Goal: Task Accomplishment & Management: Use online tool/utility

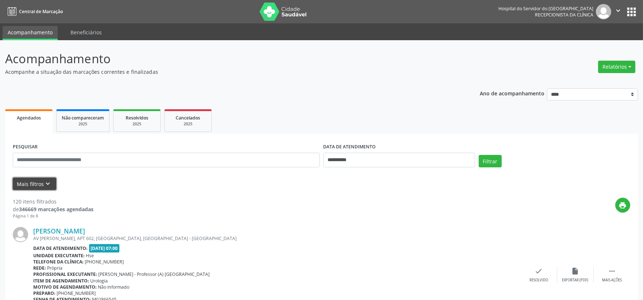
click at [42, 180] on button "Mais filtros keyboard_arrow_down" at bounding box center [34, 183] width 43 height 13
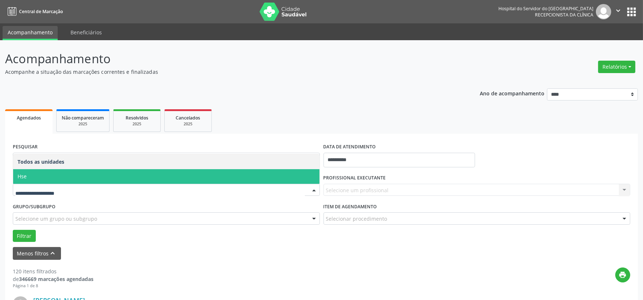
click at [41, 179] on span "Hse" at bounding box center [166, 176] width 306 height 15
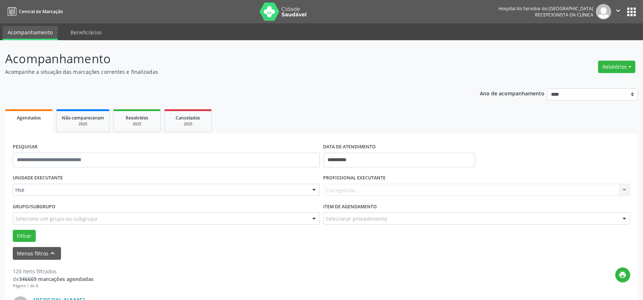
click at [375, 190] on div "Carregando... Nenhum resultado encontrado para: " " Não há nenhuma opção para s…" at bounding box center [476, 190] width 307 height 12
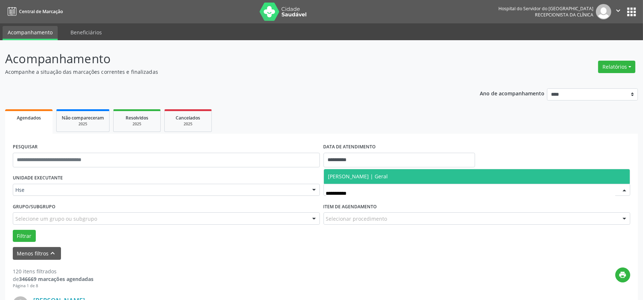
type input "**********"
click at [365, 175] on span "Ricardo Calazans | Geral" at bounding box center [358, 176] width 60 height 7
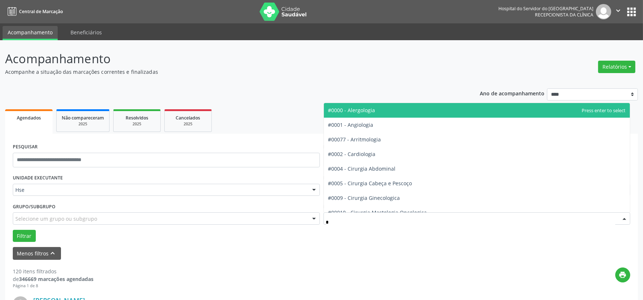
type input "**"
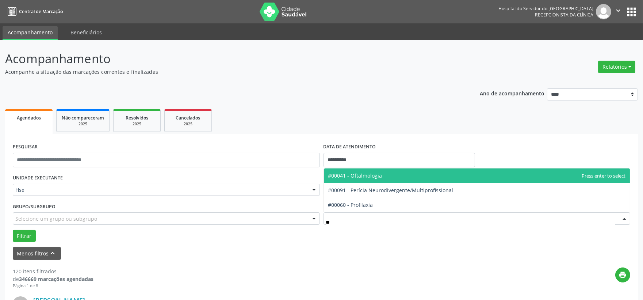
click at [378, 177] on span "#00041 - Oftalmologia" at bounding box center [355, 175] width 54 height 7
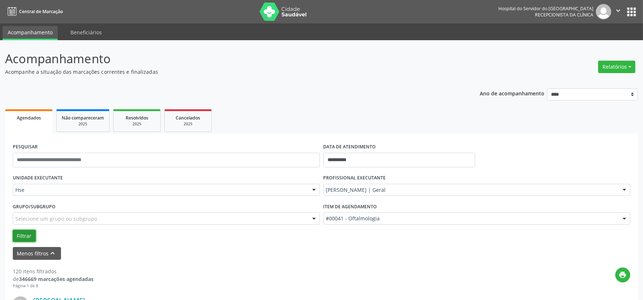
click at [19, 235] on button "Filtrar" at bounding box center [24, 236] width 23 height 12
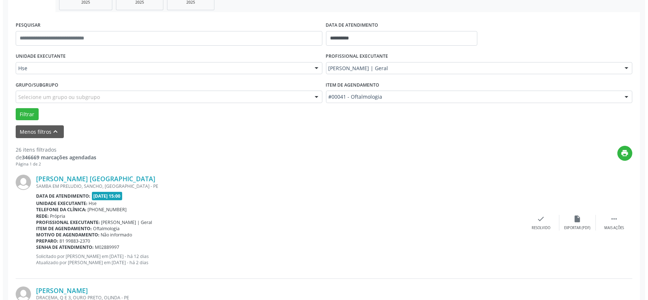
scroll to position [243, 0]
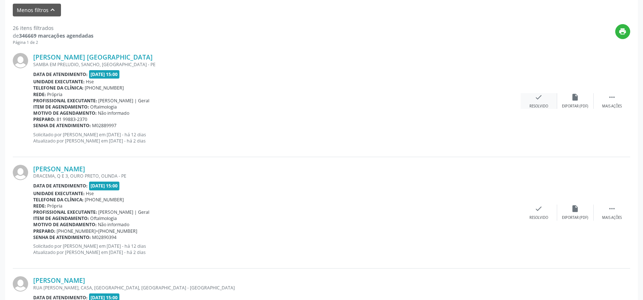
click at [544, 105] on div "Resolvido" at bounding box center [538, 106] width 19 height 5
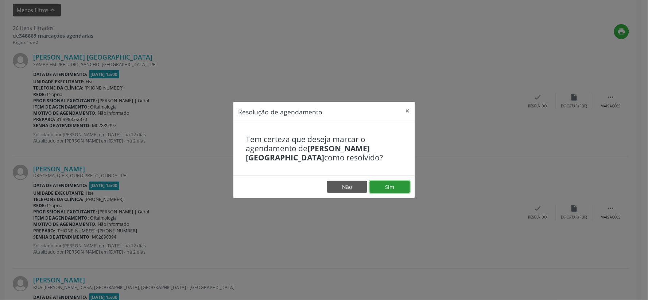
click at [398, 185] on button "Sim" at bounding box center [390, 187] width 40 height 12
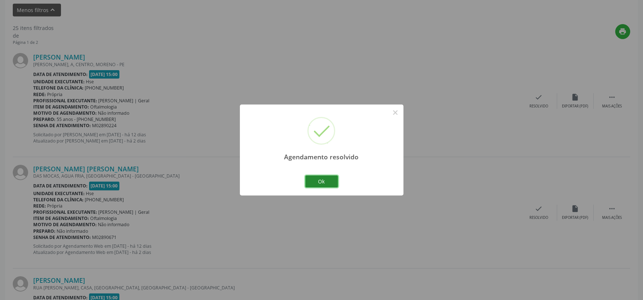
click at [320, 181] on button "Ok" at bounding box center [321, 181] width 33 height 12
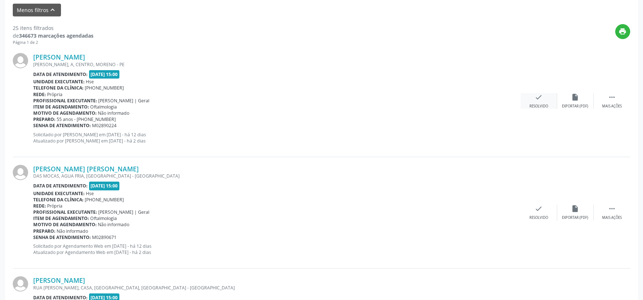
click at [540, 99] on icon "check" at bounding box center [539, 97] width 8 height 8
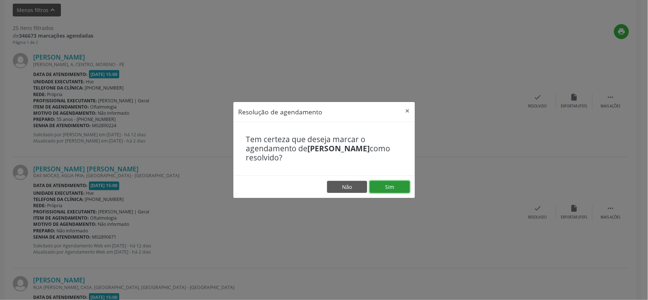
click at [387, 183] on button "Sim" at bounding box center [390, 187] width 40 height 12
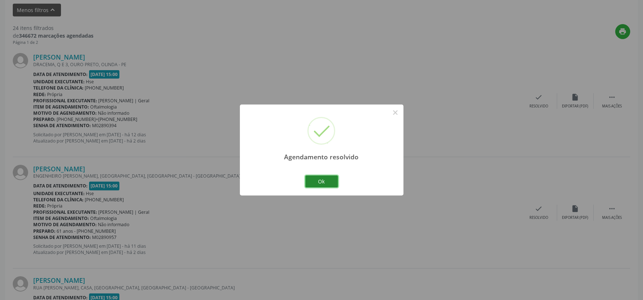
click at [325, 182] on button "Ok" at bounding box center [321, 181] width 33 height 12
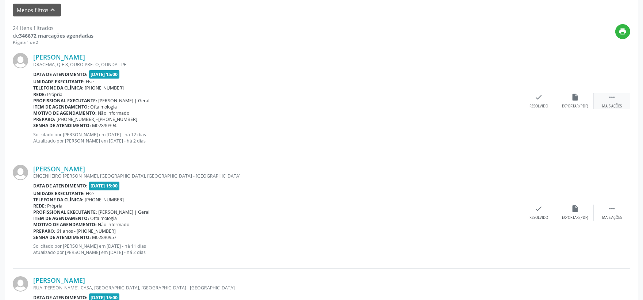
click at [608, 94] on icon "" at bounding box center [612, 97] width 8 height 8
click at [570, 97] on div "alarm_off Não compareceu" at bounding box center [575, 101] width 36 height 16
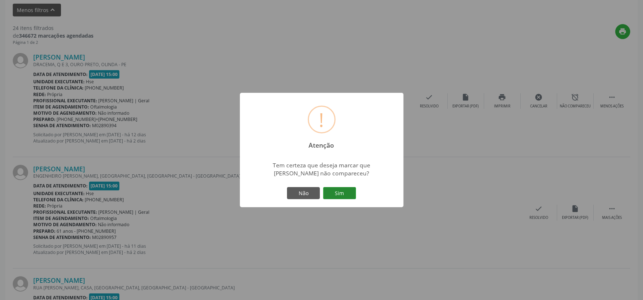
click at [343, 189] on button "Sim" at bounding box center [339, 193] width 33 height 12
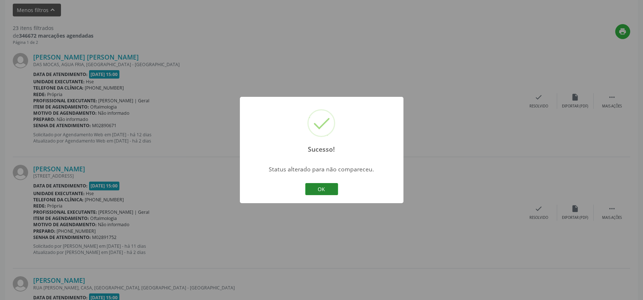
click at [336, 188] on button "OK" at bounding box center [321, 189] width 33 height 12
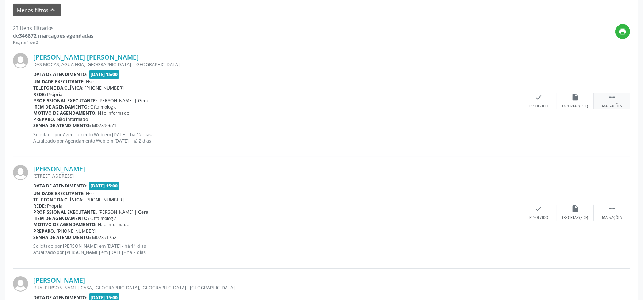
click at [611, 97] on icon "" at bounding box center [612, 97] width 8 height 8
click at [574, 101] on div "alarm_off Não compareceu" at bounding box center [575, 101] width 36 height 16
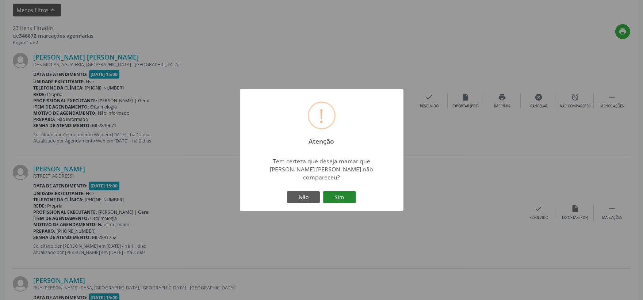
click at [350, 191] on button "Sim" at bounding box center [339, 197] width 33 height 12
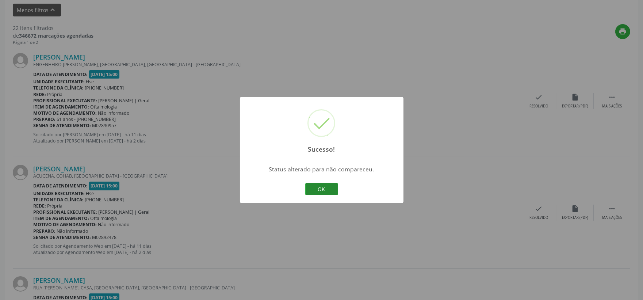
click at [323, 189] on button "OK" at bounding box center [321, 189] width 33 height 12
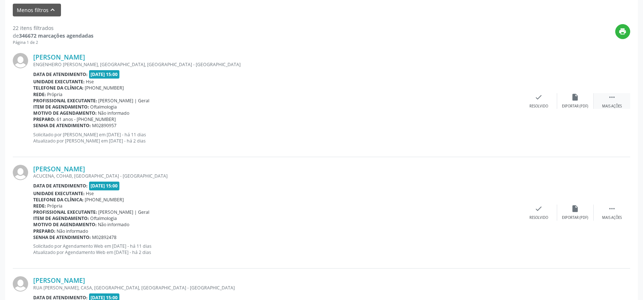
click at [617, 102] on div " Mais ações" at bounding box center [611, 101] width 36 height 16
click at [574, 101] on div "alarm_off Não compareceu" at bounding box center [575, 101] width 36 height 16
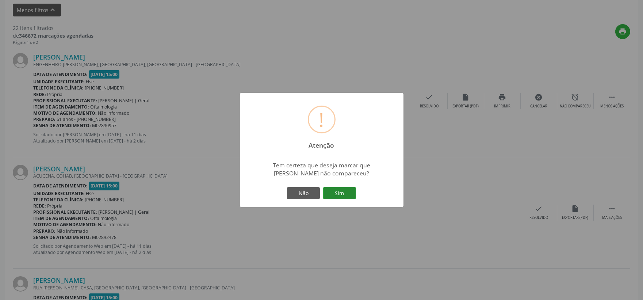
click at [338, 189] on button "Sim" at bounding box center [339, 193] width 33 height 12
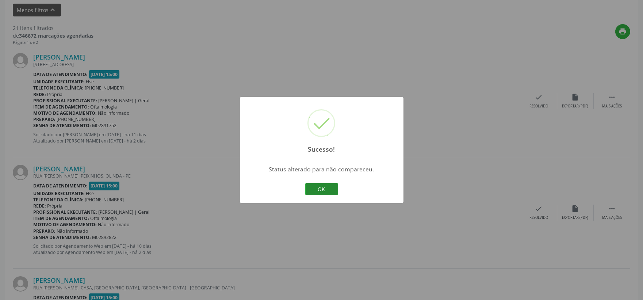
click at [321, 186] on button "OK" at bounding box center [321, 189] width 33 height 12
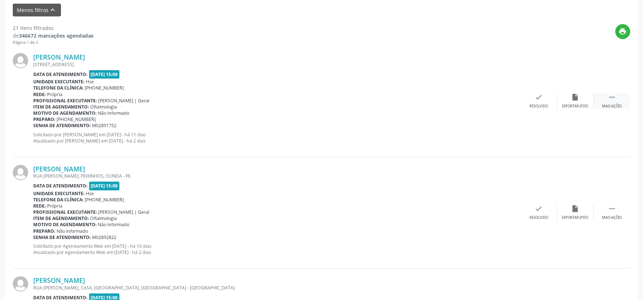
click at [611, 100] on icon "" at bounding box center [612, 97] width 8 height 8
click at [576, 98] on icon "alarm_off" at bounding box center [575, 97] width 8 height 8
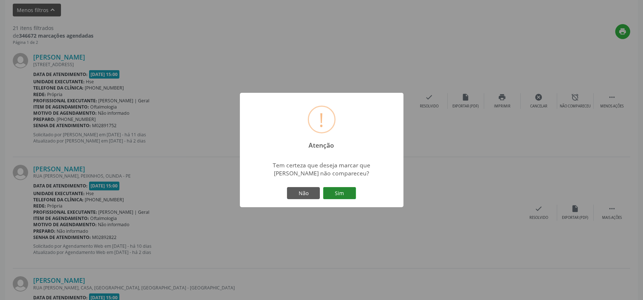
click at [331, 195] on button "Sim" at bounding box center [339, 193] width 33 height 12
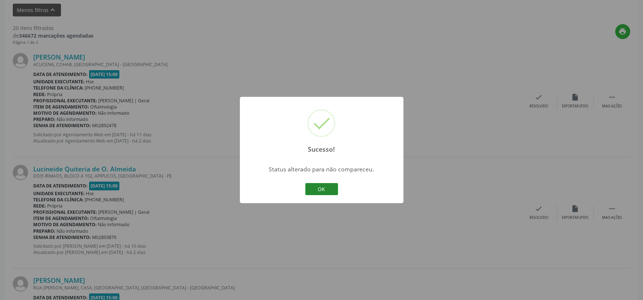
click at [327, 189] on button "OK" at bounding box center [321, 189] width 33 height 12
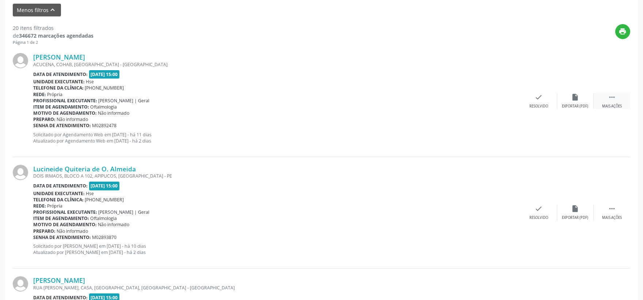
click at [612, 96] on icon "" at bounding box center [612, 97] width 8 height 8
click at [578, 101] on div "alarm_off Não compareceu" at bounding box center [575, 101] width 36 height 16
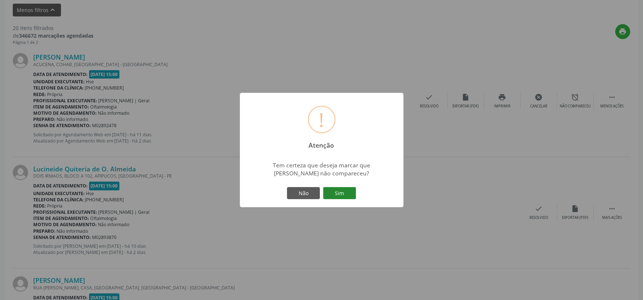
click at [337, 192] on button "Sim" at bounding box center [339, 193] width 33 height 12
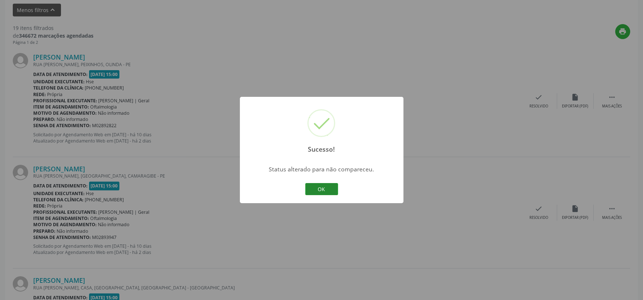
click at [327, 185] on button "OK" at bounding box center [321, 189] width 33 height 12
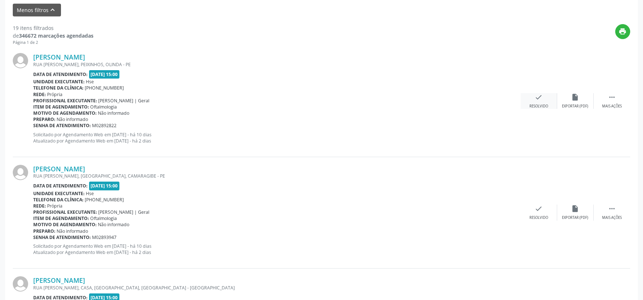
click at [537, 100] on icon "check" at bounding box center [539, 97] width 8 height 8
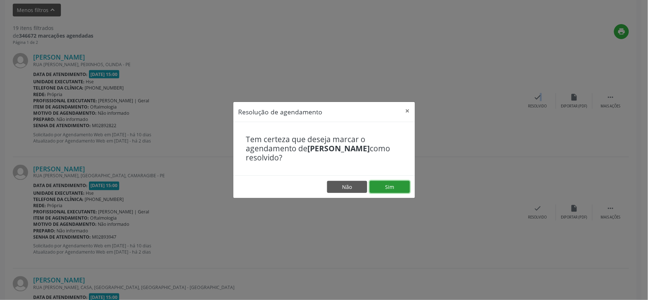
click at [389, 186] on button "Sim" at bounding box center [390, 187] width 40 height 12
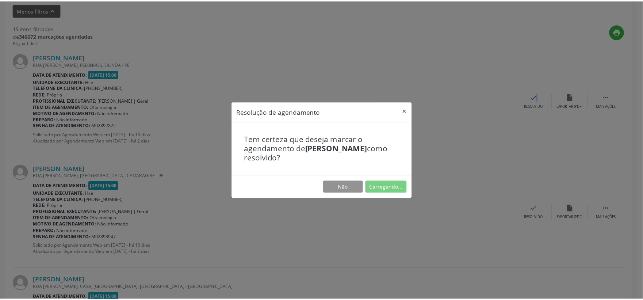
scroll to position [11, 0]
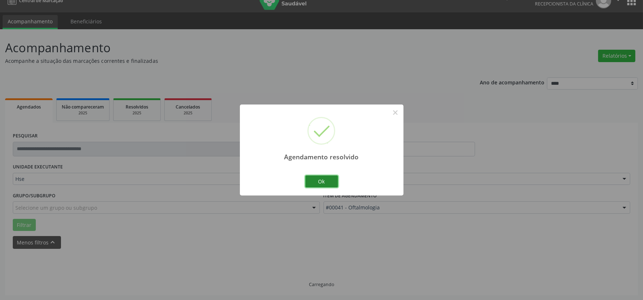
click at [326, 179] on button "Ok" at bounding box center [321, 181] width 33 height 12
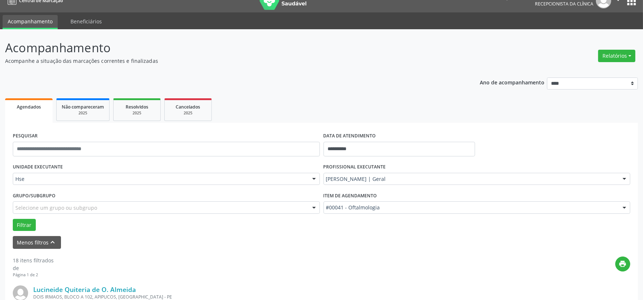
scroll to position [243, 0]
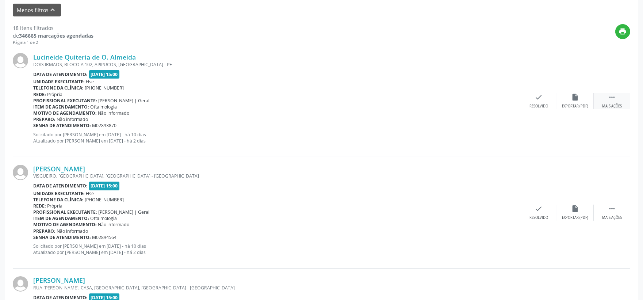
click at [612, 99] on icon "" at bounding box center [612, 97] width 8 height 8
click at [579, 101] on div "alarm_off Não compareceu" at bounding box center [575, 101] width 36 height 16
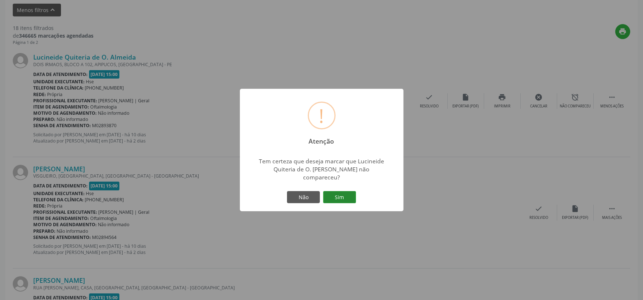
click at [336, 191] on button "Sim" at bounding box center [339, 197] width 33 height 12
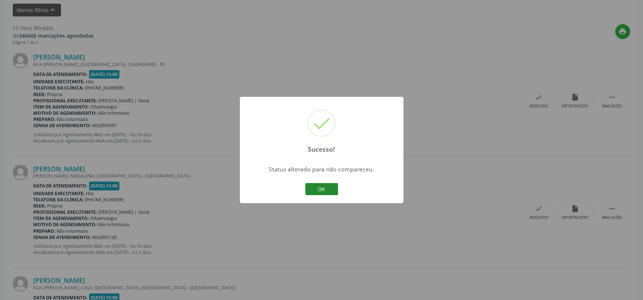
click at [330, 188] on button "OK" at bounding box center [321, 189] width 33 height 12
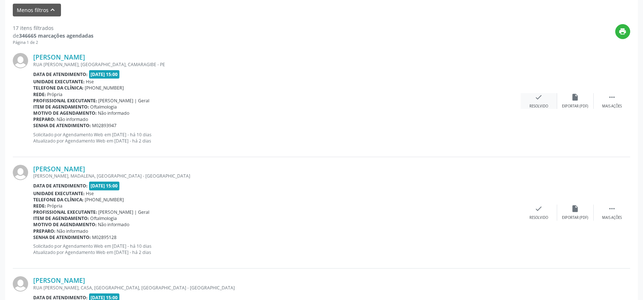
click at [534, 100] on div "check Resolvido" at bounding box center [538, 101] width 36 height 16
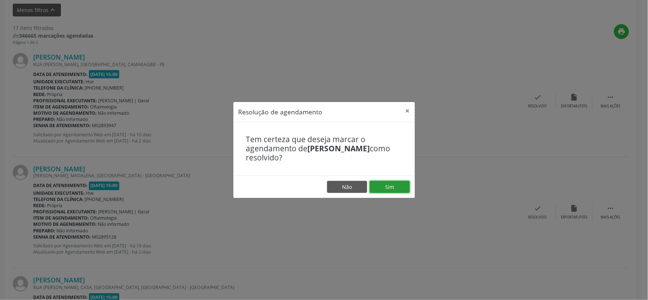
click at [393, 188] on button "Sim" at bounding box center [390, 187] width 40 height 12
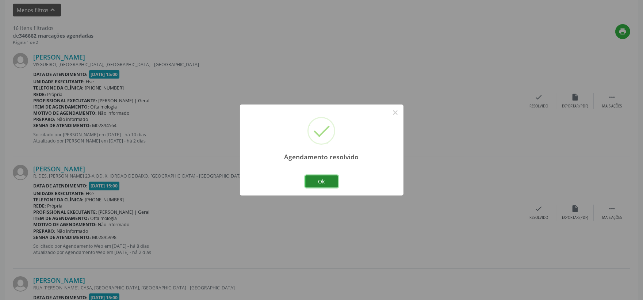
click at [330, 178] on button "Ok" at bounding box center [321, 181] width 33 height 12
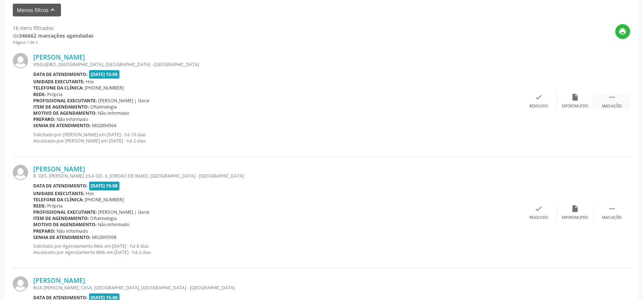
click at [608, 98] on icon "" at bounding box center [612, 97] width 8 height 8
click at [574, 101] on div "alarm_off Não compareceu" at bounding box center [575, 101] width 36 height 16
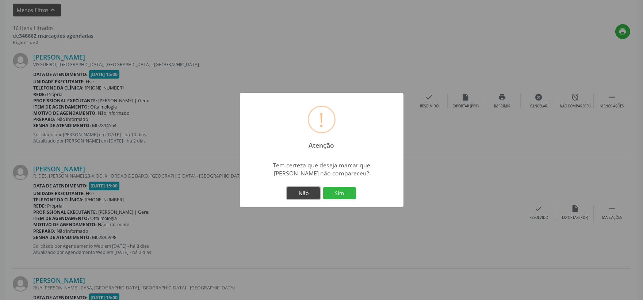
click at [303, 192] on button "Não" at bounding box center [303, 193] width 33 height 12
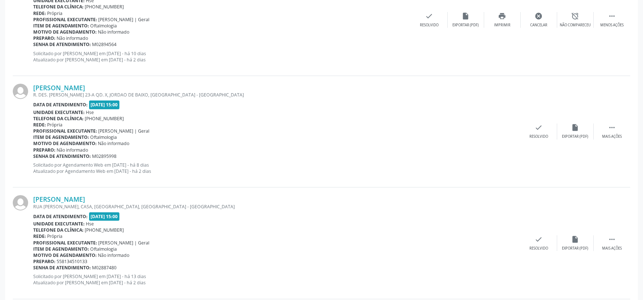
scroll to position [284, 0]
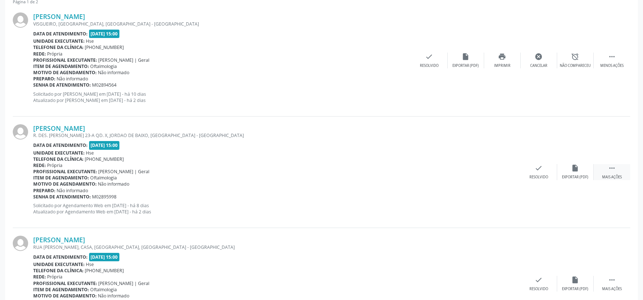
click at [614, 170] on icon "" at bounding box center [612, 168] width 8 height 8
click at [574, 170] on icon "alarm_off" at bounding box center [575, 168] width 8 height 8
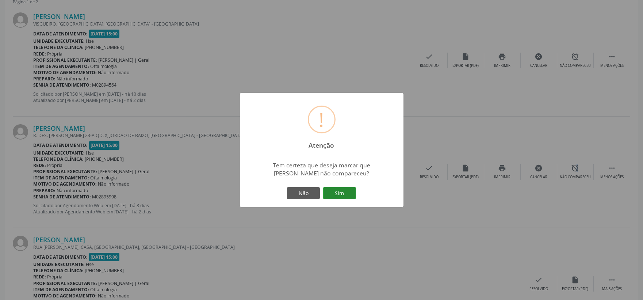
click at [344, 192] on button "Sim" at bounding box center [339, 193] width 33 height 12
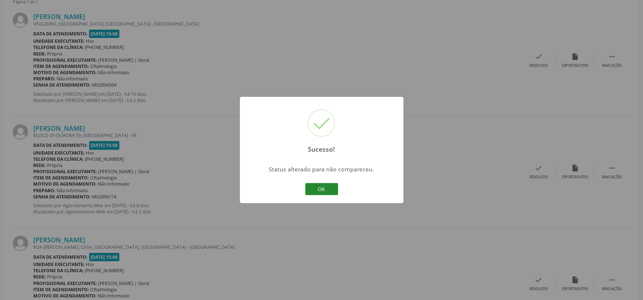
click at [329, 185] on button "OK" at bounding box center [321, 189] width 33 height 12
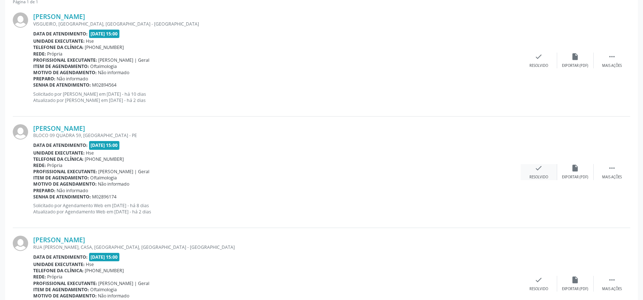
click at [540, 164] on icon "check" at bounding box center [539, 168] width 8 height 8
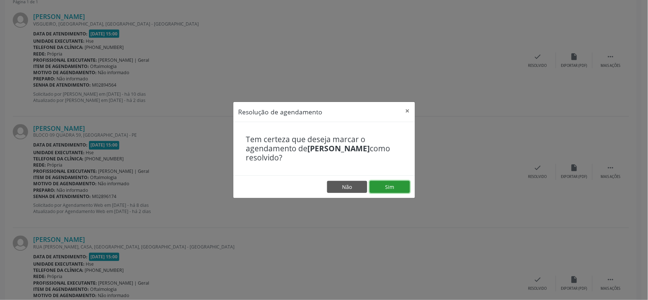
click at [397, 184] on button "Sim" at bounding box center [390, 187] width 40 height 12
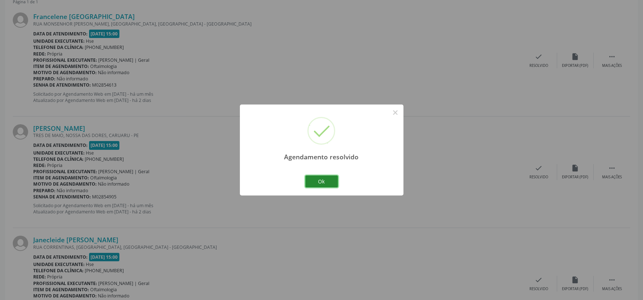
click at [325, 181] on button "Ok" at bounding box center [321, 181] width 33 height 12
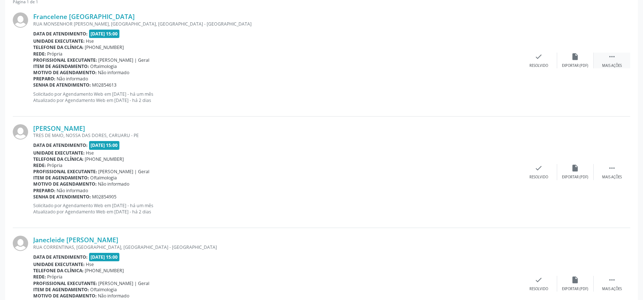
click at [610, 59] on icon "" at bounding box center [612, 57] width 8 height 8
click at [566, 61] on div "alarm_off Não compareceu" at bounding box center [575, 61] width 36 height 16
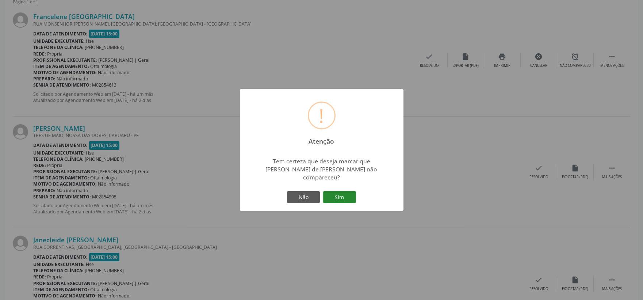
click at [335, 192] on button "Sim" at bounding box center [339, 197] width 33 height 12
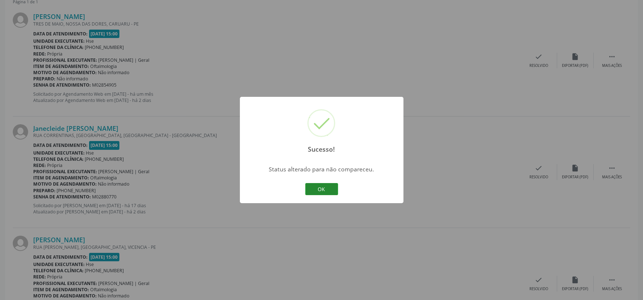
click at [326, 187] on button "OK" at bounding box center [321, 189] width 33 height 12
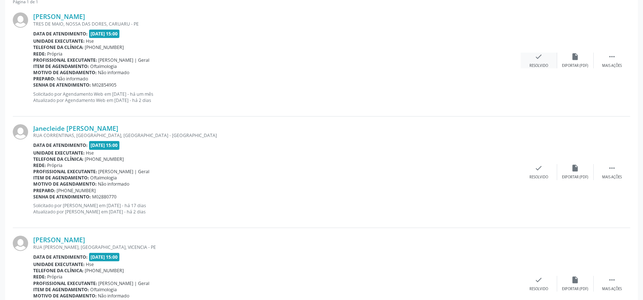
click at [533, 64] on div "Resolvido" at bounding box center [538, 65] width 19 height 5
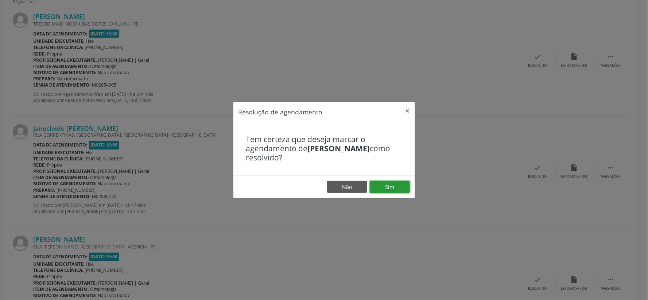
click at [385, 184] on button "Sim" at bounding box center [390, 187] width 40 height 12
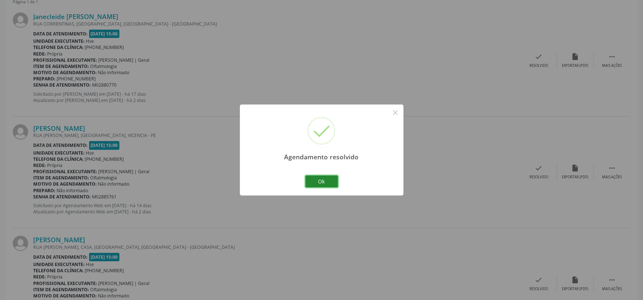
click at [324, 180] on button "Ok" at bounding box center [321, 181] width 33 height 12
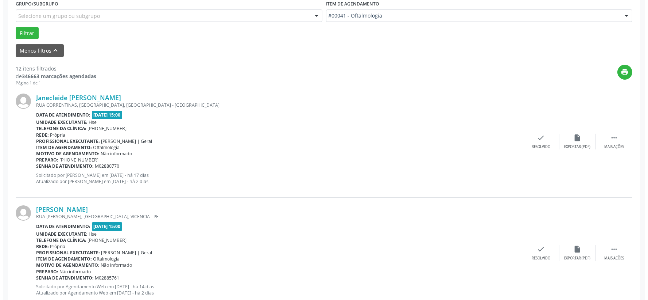
scroll to position [243, 0]
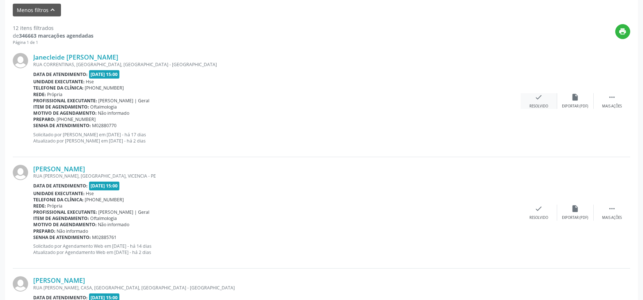
click at [536, 99] on icon "check" at bounding box center [539, 97] width 8 height 8
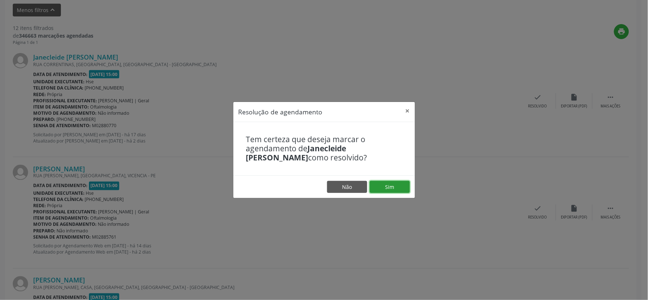
click at [385, 188] on button "Sim" at bounding box center [390, 187] width 40 height 12
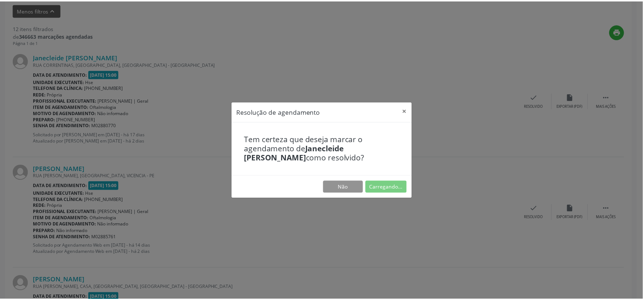
scroll to position [11, 0]
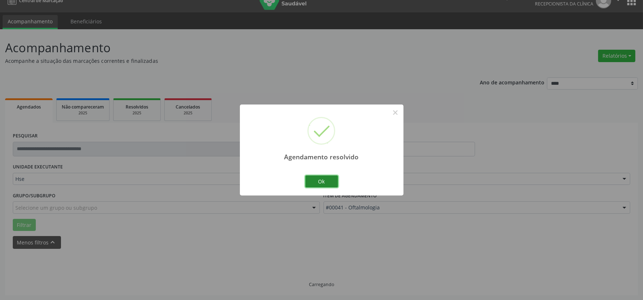
click at [326, 177] on button "Ok" at bounding box center [321, 181] width 33 height 12
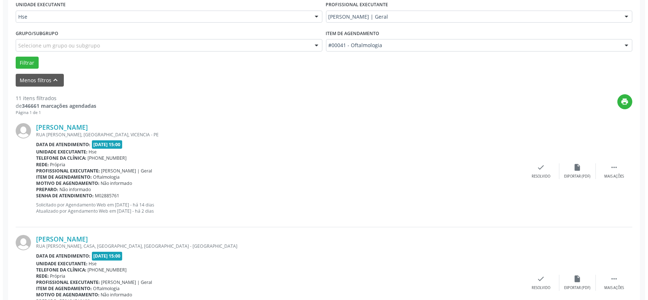
scroll to position [213, 0]
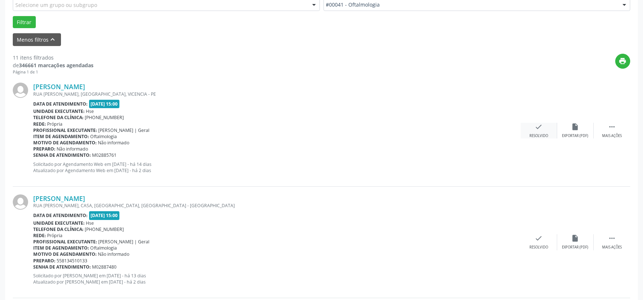
click at [537, 131] on div "check Resolvido" at bounding box center [538, 131] width 36 height 16
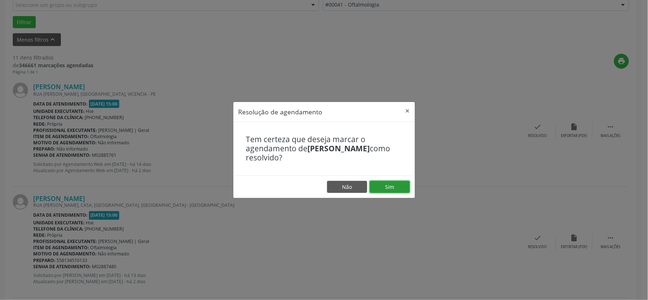
click at [394, 184] on button "Sim" at bounding box center [390, 187] width 40 height 12
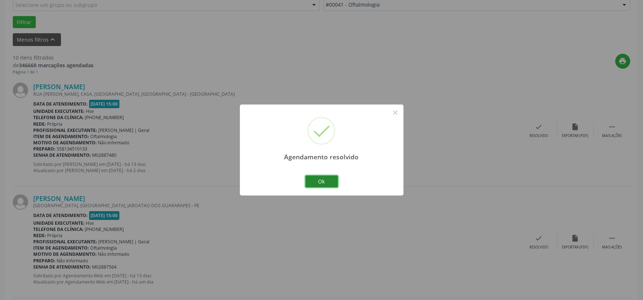
click at [315, 187] on button "Ok" at bounding box center [321, 181] width 33 height 12
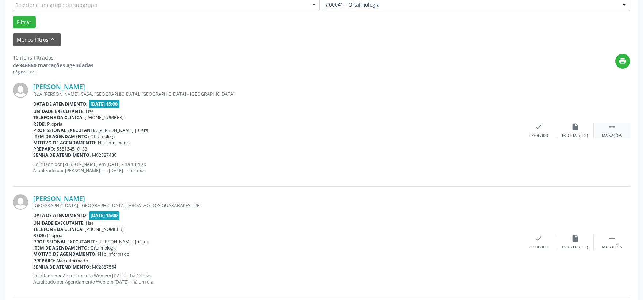
click at [612, 125] on icon "" at bounding box center [612, 127] width 8 height 8
click at [579, 129] on div "alarm_off Não compareceu" at bounding box center [575, 131] width 36 height 16
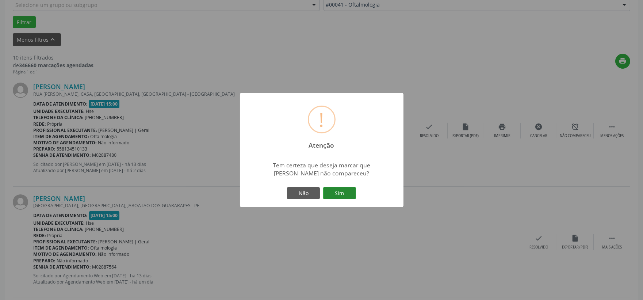
click at [344, 190] on button "Sim" at bounding box center [339, 193] width 33 height 12
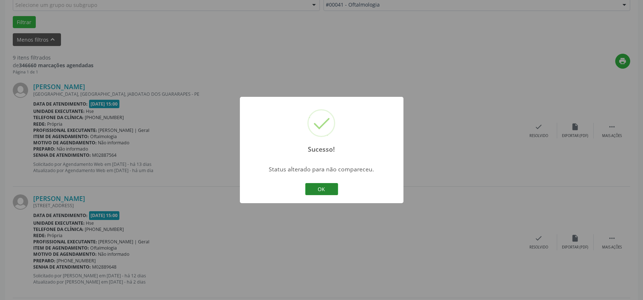
click at [329, 190] on button "OK" at bounding box center [321, 189] width 33 height 12
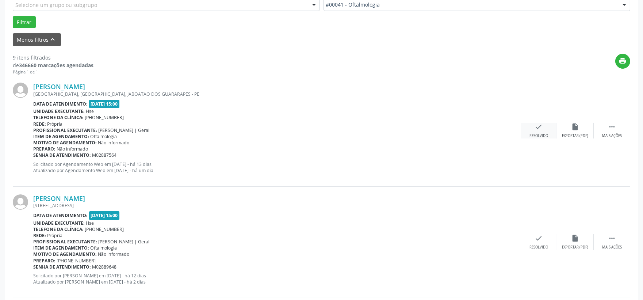
click at [538, 128] on icon "check" at bounding box center [539, 127] width 8 height 8
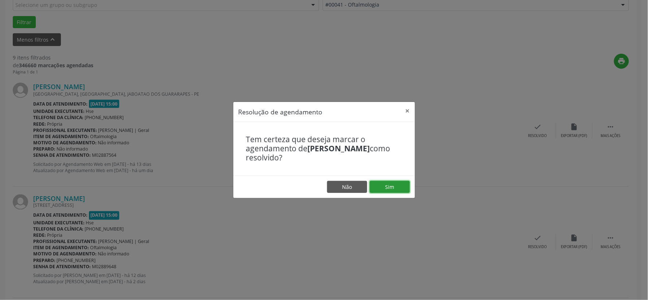
click at [386, 183] on button "Sim" at bounding box center [390, 187] width 40 height 12
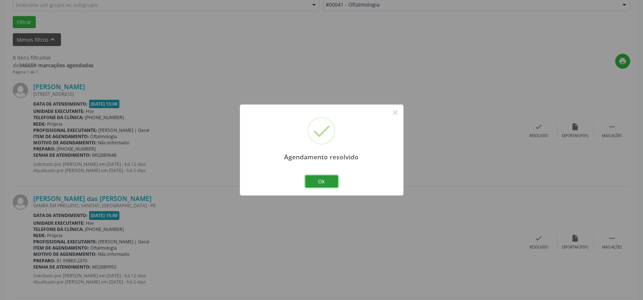
click at [332, 180] on button "Ok" at bounding box center [321, 181] width 33 height 12
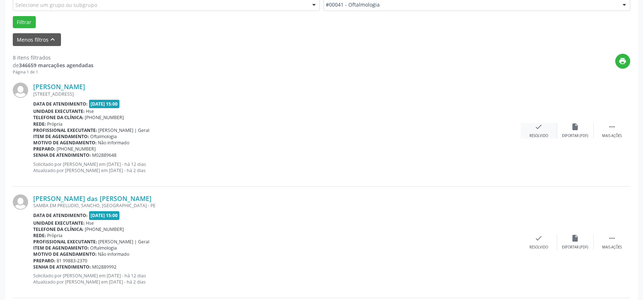
click at [535, 126] on icon "check" at bounding box center [539, 127] width 8 height 8
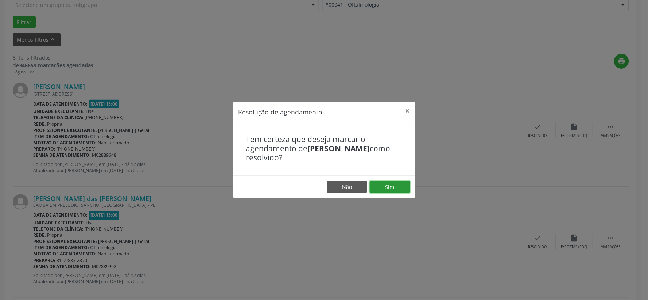
click at [388, 184] on button "Sim" at bounding box center [390, 187] width 40 height 12
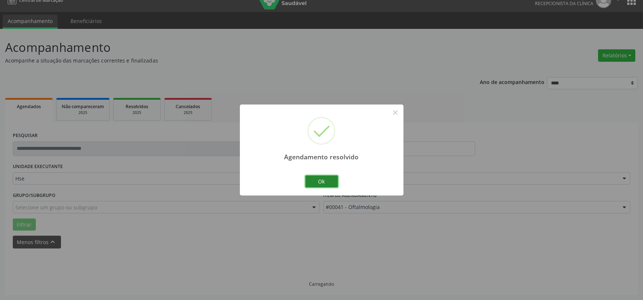
click at [323, 179] on button "Ok" at bounding box center [321, 181] width 33 height 12
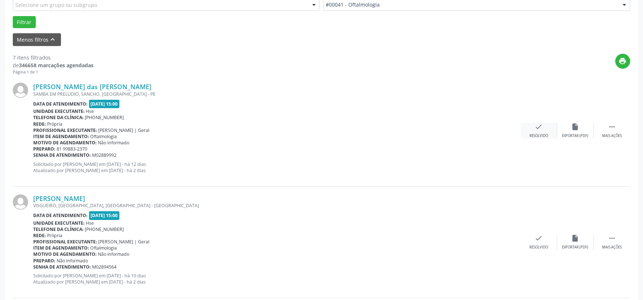
click at [537, 129] on icon "check" at bounding box center [539, 127] width 8 height 8
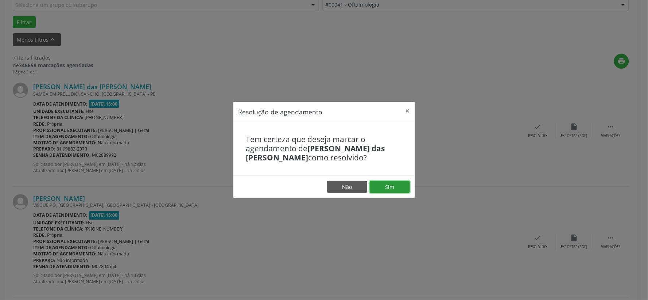
click at [393, 181] on button "Sim" at bounding box center [390, 187] width 40 height 12
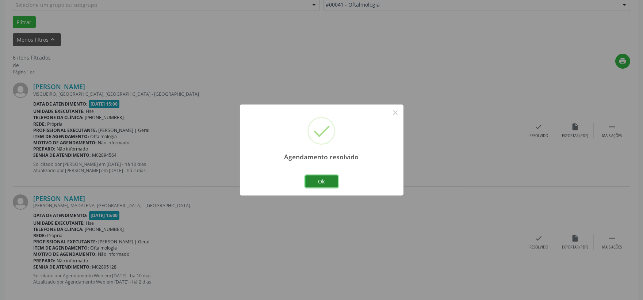
click at [323, 182] on button "Ok" at bounding box center [321, 181] width 33 height 12
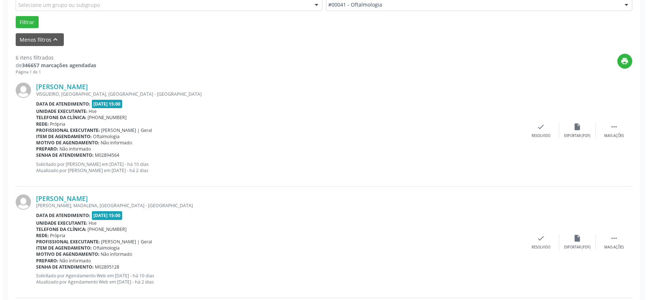
scroll to position [254, 0]
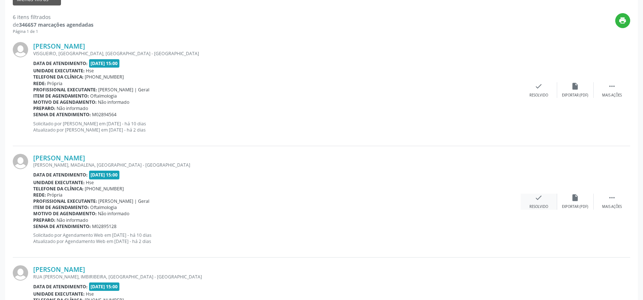
click at [539, 197] on icon "check" at bounding box center [539, 197] width 8 height 8
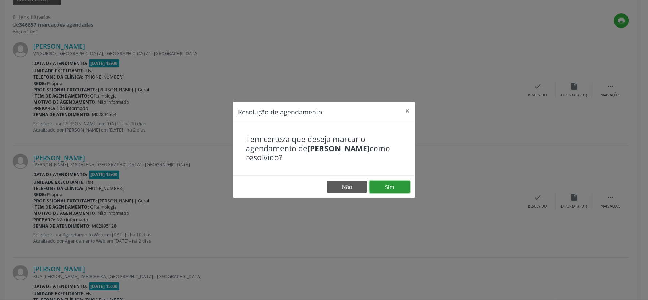
click at [392, 189] on button "Sim" at bounding box center [390, 187] width 40 height 12
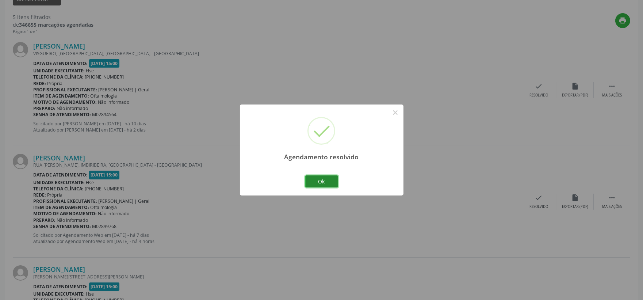
click at [325, 181] on button "Ok" at bounding box center [321, 181] width 33 height 12
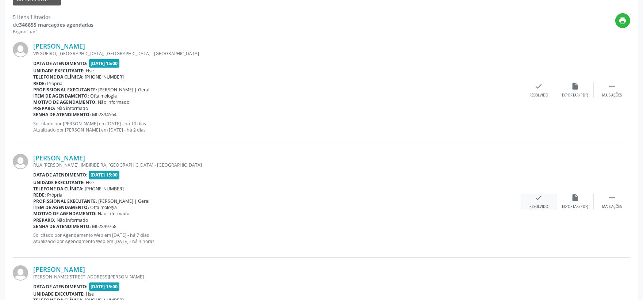
click at [537, 200] on icon "check" at bounding box center [539, 197] width 8 height 8
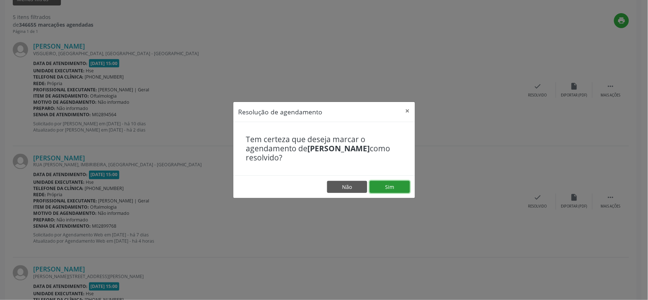
click at [386, 185] on button "Sim" at bounding box center [390, 187] width 40 height 12
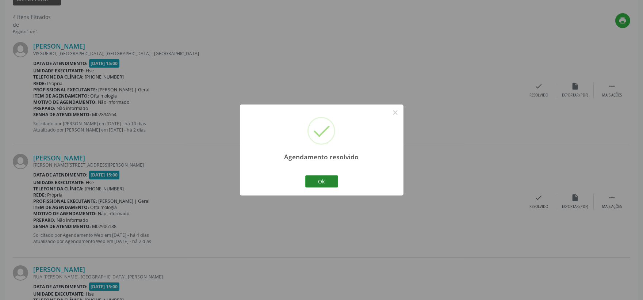
click at [318, 174] on div "Ok Cancel" at bounding box center [321, 180] width 36 height 15
click at [320, 182] on button "Ok" at bounding box center [321, 181] width 33 height 12
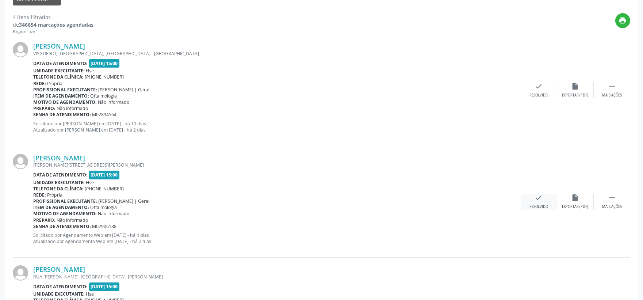
click at [539, 198] on icon "check" at bounding box center [539, 197] width 8 height 8
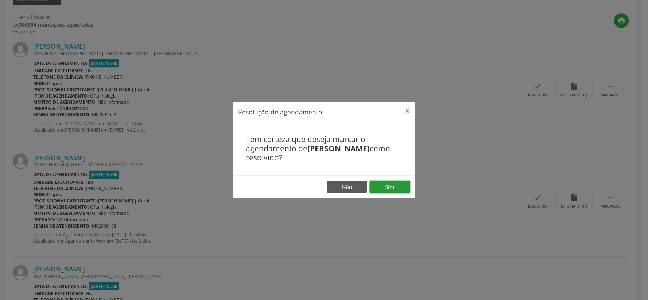
click at [392, 185] on button "Sim" at bounding box center [390, 187] width 40 height 12
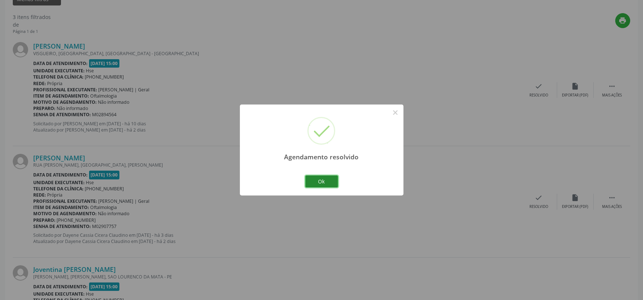
click at [327, 182] on button "Ok" at bounding box center [321, 181] width 33 height 12
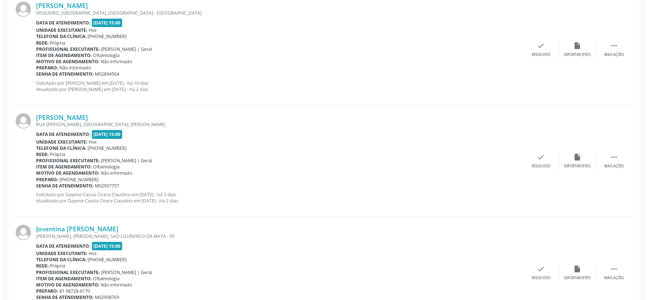
scroll to position [335, 0]
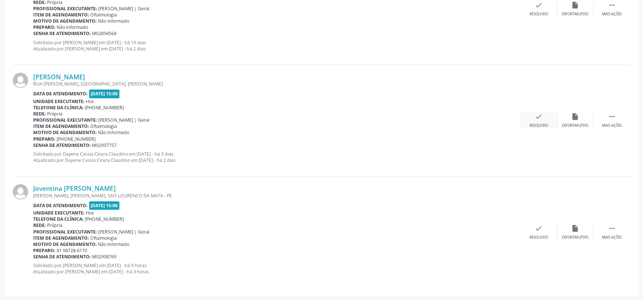
click at [537, 120] on div "check Resolvido" at bounding box center [538, 120] width 36 height 16
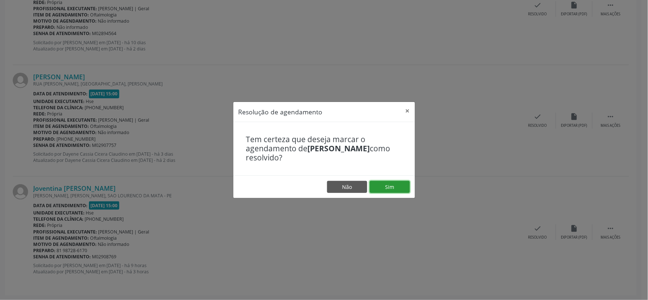
click at [396, 185] on button "Sim" at bounding box center [390, 187] width 40 height 12
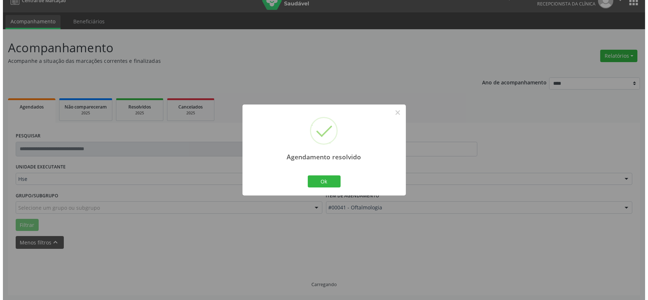
scroll to position [224, 0]
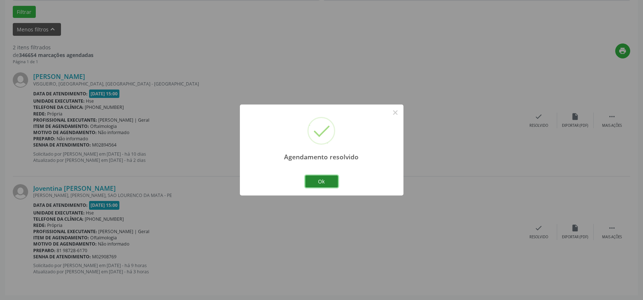
click at [314, 182] on button "Ok" at bounding box center [321, 181] width 33 height 12
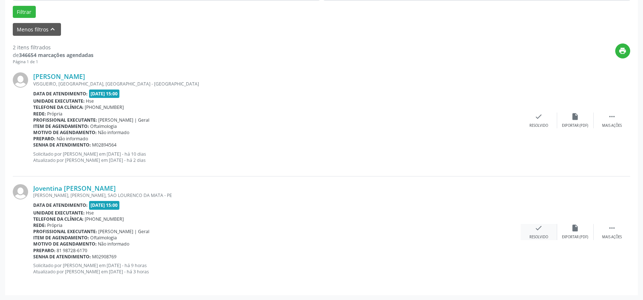
click at [542, 227] on icon "check" at bounding box center [539, 228] width 8 height 8
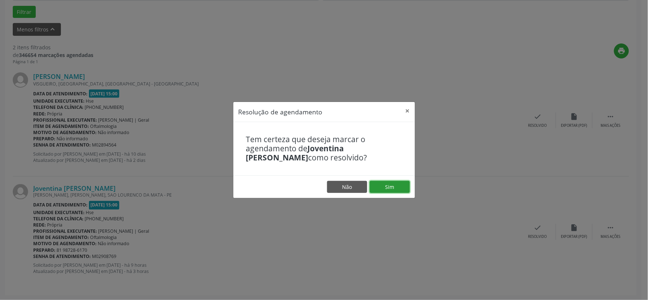
click at [392, 184] on button "Sim" at bounding box center [390, 187] width 40 height 12
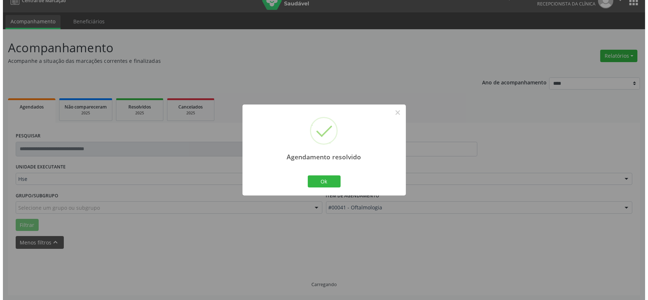
scroll to position [112, 0]
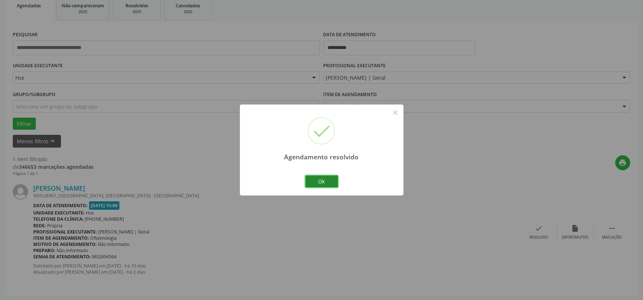
click at [320, 181] on button "Ok" at bounding box center [321, 181] width 33 height 12
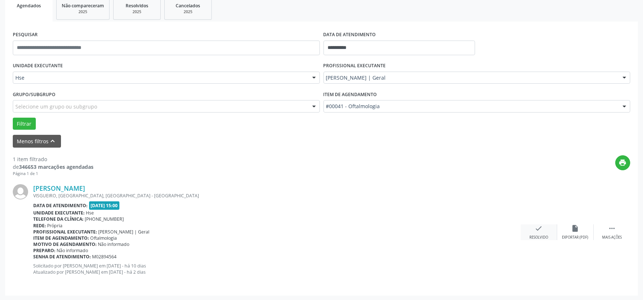
click at [535, 231] on icon "check" at bounding box center [539, 228] width 8 height 8
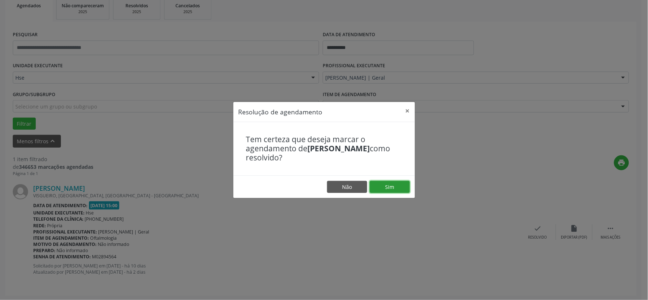
click at [405, 192] on button "Sim" at bounding box center [390, 187] width 40 height 12
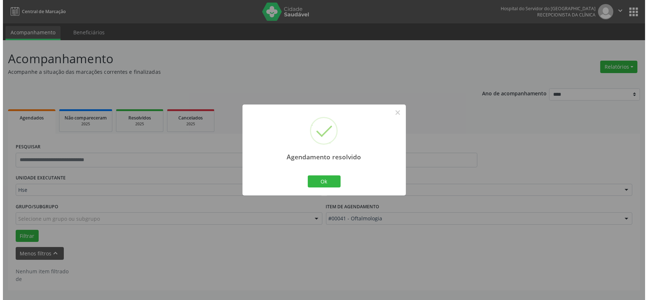
scroll to position [0, 0]
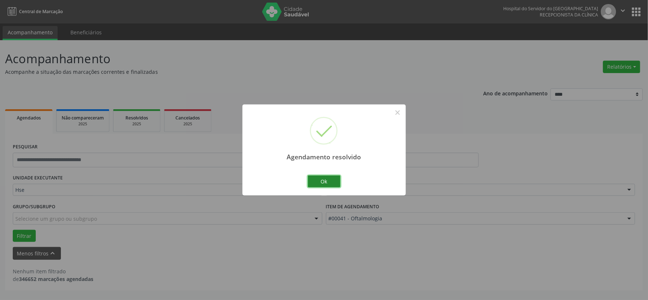
click at [331, 184] on button "Ok" at bounding box center [324, 181] width 33 height 12
